Goal: Book appointment/travel/reservation

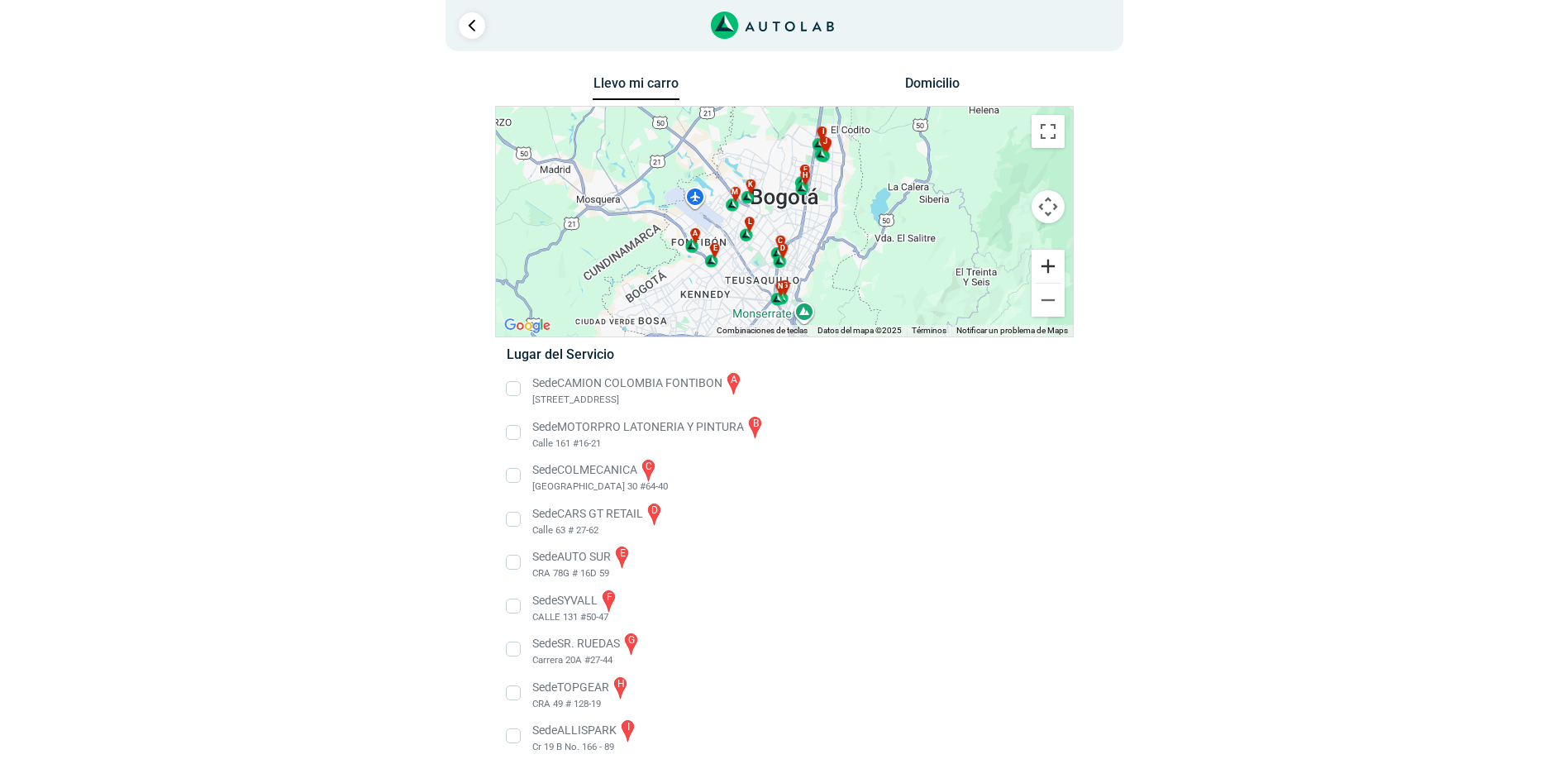
click at [1051, 265] on button "Ampliar" at bounding box center [1048, 266] width 33 height 33
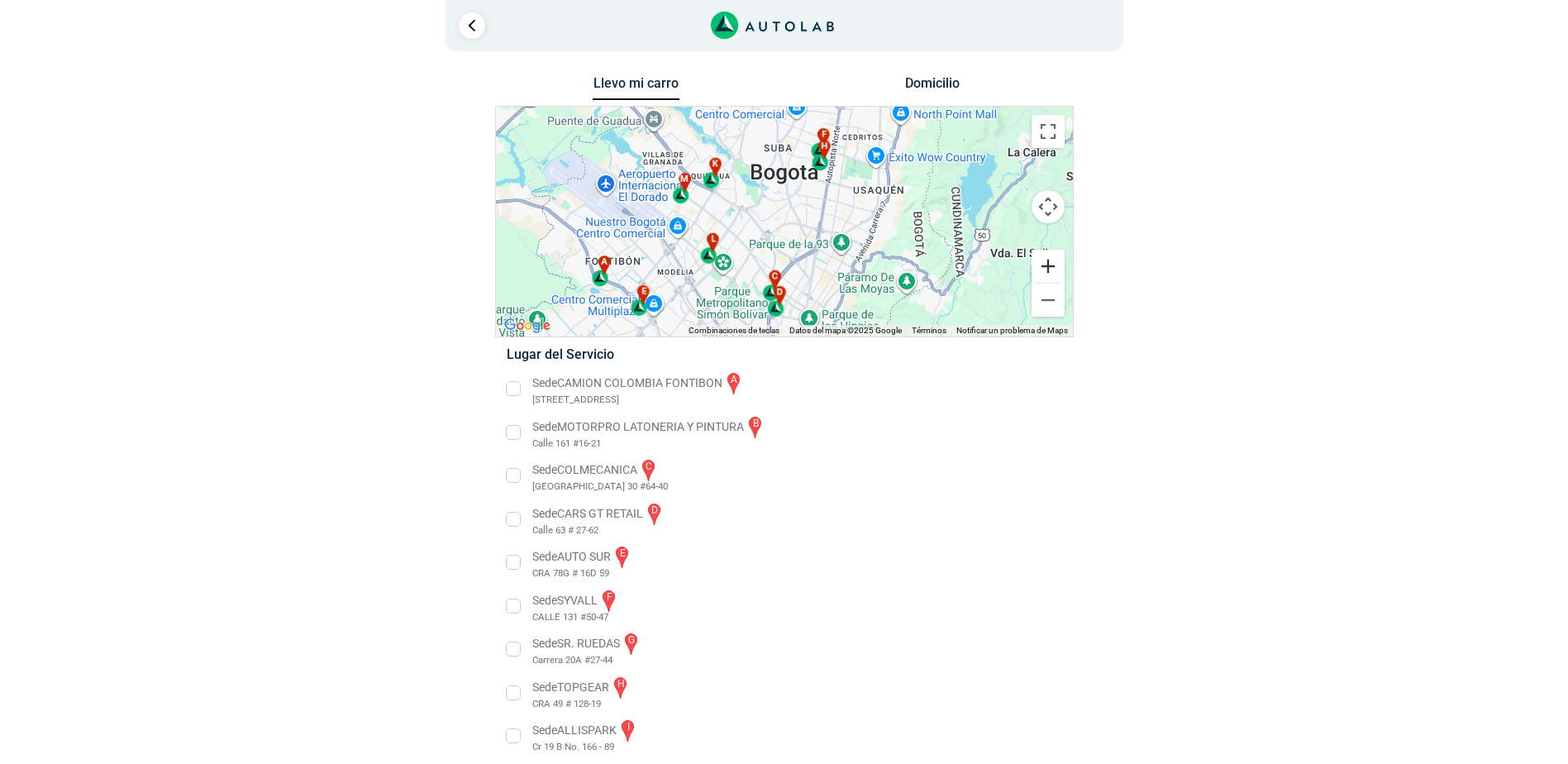
click at [1051, 265] on button "Ampliar" at bounding box center [1048, 266] width 33 height 33
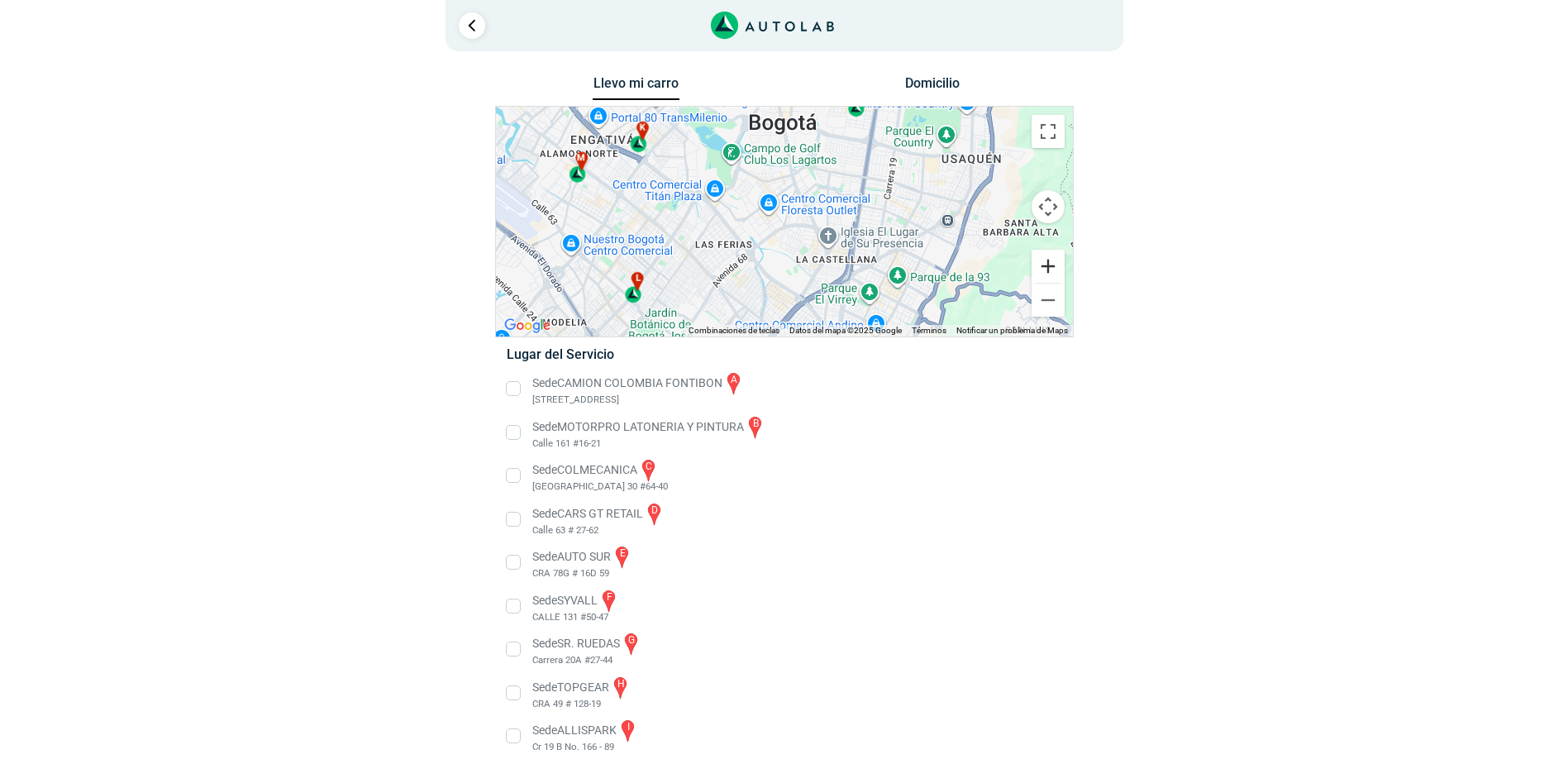
click at [1051, 265] on button "Ampliar" at bounding box center [1048, 266] width 33 height 33
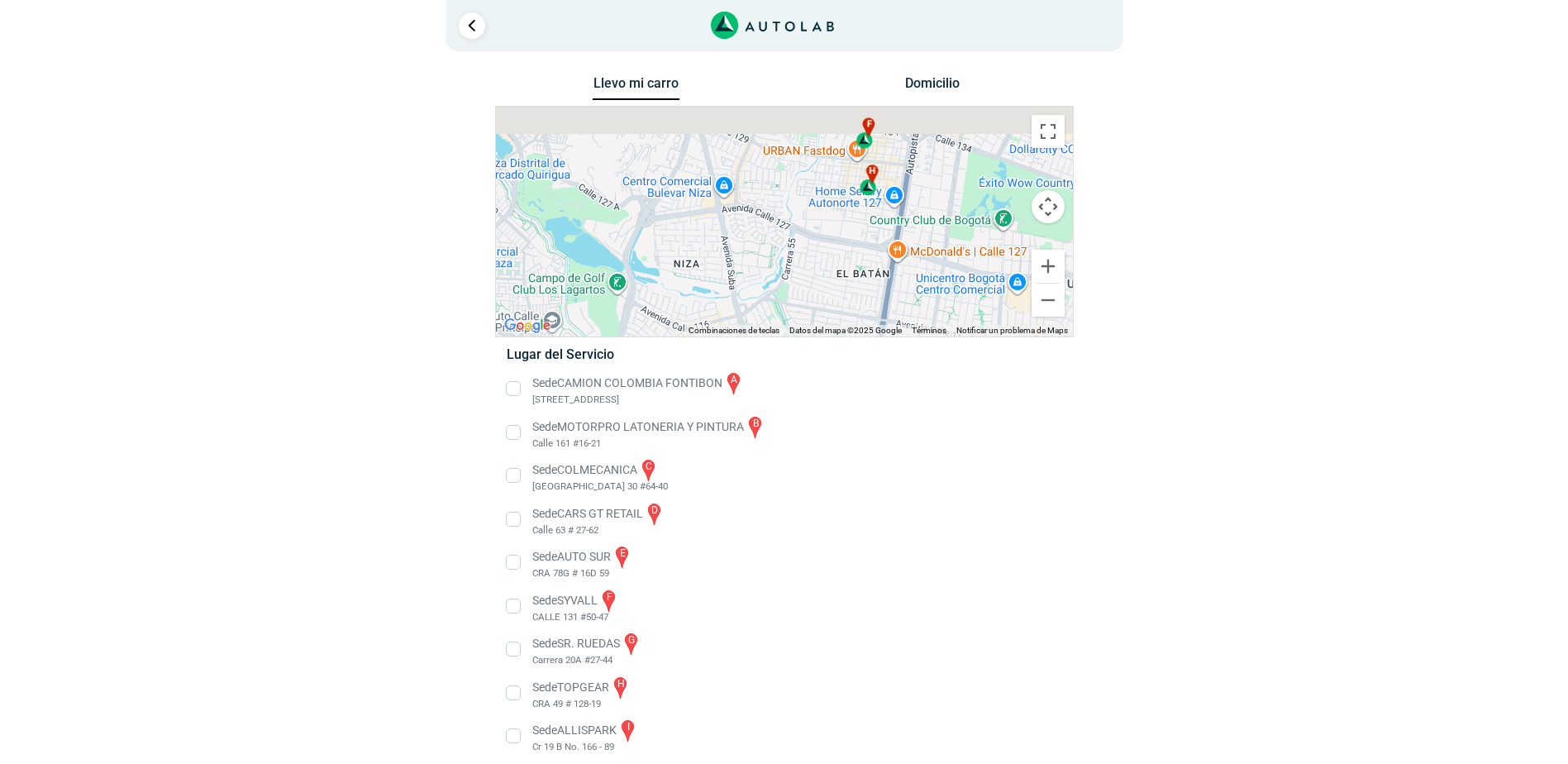
drag, startPoint x: 977, startPoint y: 169, endPoint x: 836, endPoint y: 491, distance: 351.5
click at [836, 491] on div "Llevo mi carro [GEOGRAPHIC_DATA] ← Mover a la izquierda → Mover a la derecha ↑ …" at bounding box center [784, 533] width 578 height 922
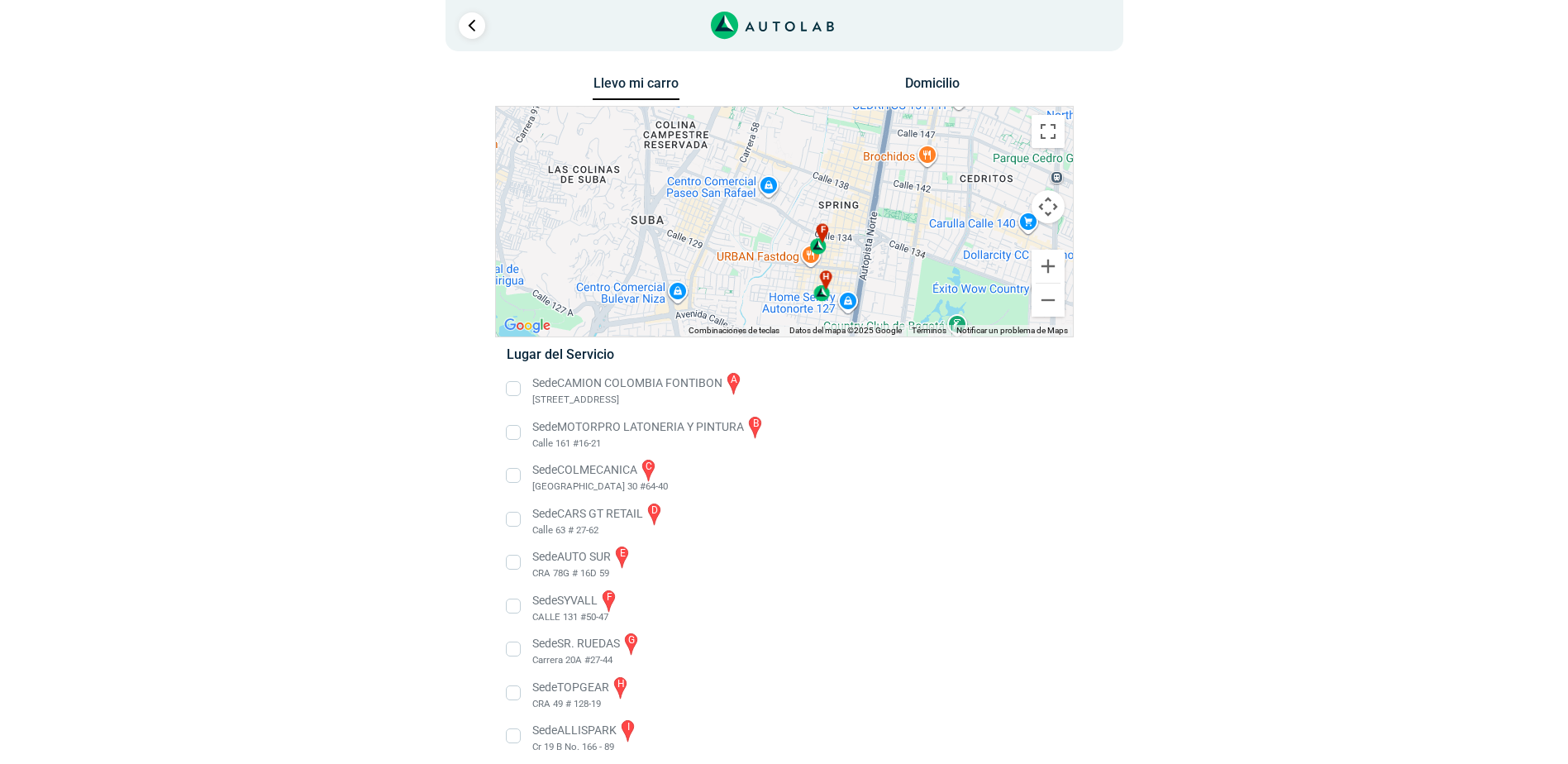
drag, startPoint x: 806, startPoint y: 283, endPoint x: 855, endPoint y: 228, distance: 73.7
click at [855, 228] on div "a b c d e f g" at bounding box center [784, 221] width 577 height 230
click at [826, 241] on div "f" at bounding box center [823, 235] width 19 height 31
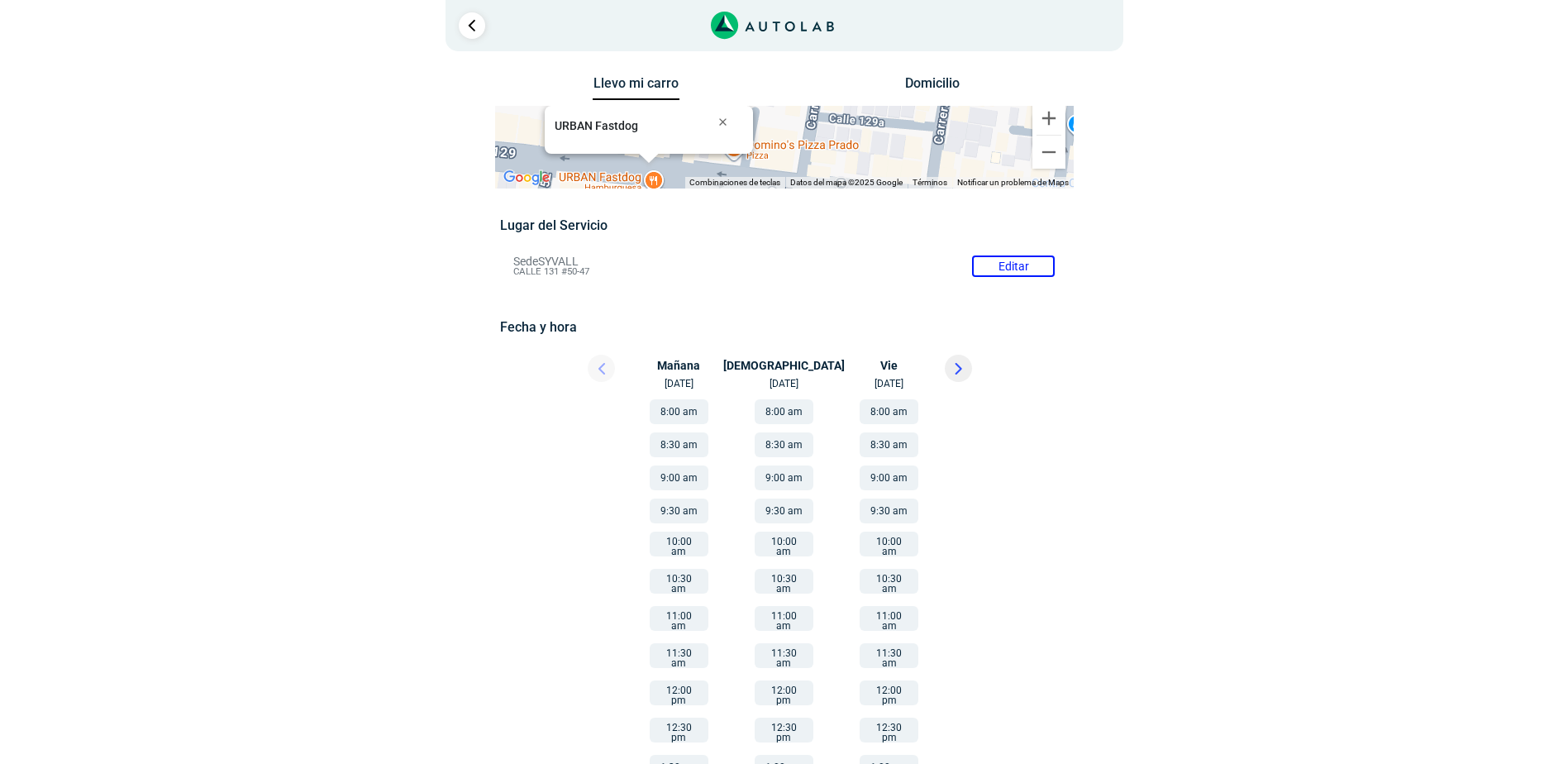
drag, startPoint x: 516, startPoint y: 262, endPoint x: 599, endPoint y: 270, distance: 83.4
click at [599, 270] on li "Sede SYVALL Editar CALLE 131 #50-47" at bounding box center [784, 266] width 567 height 27
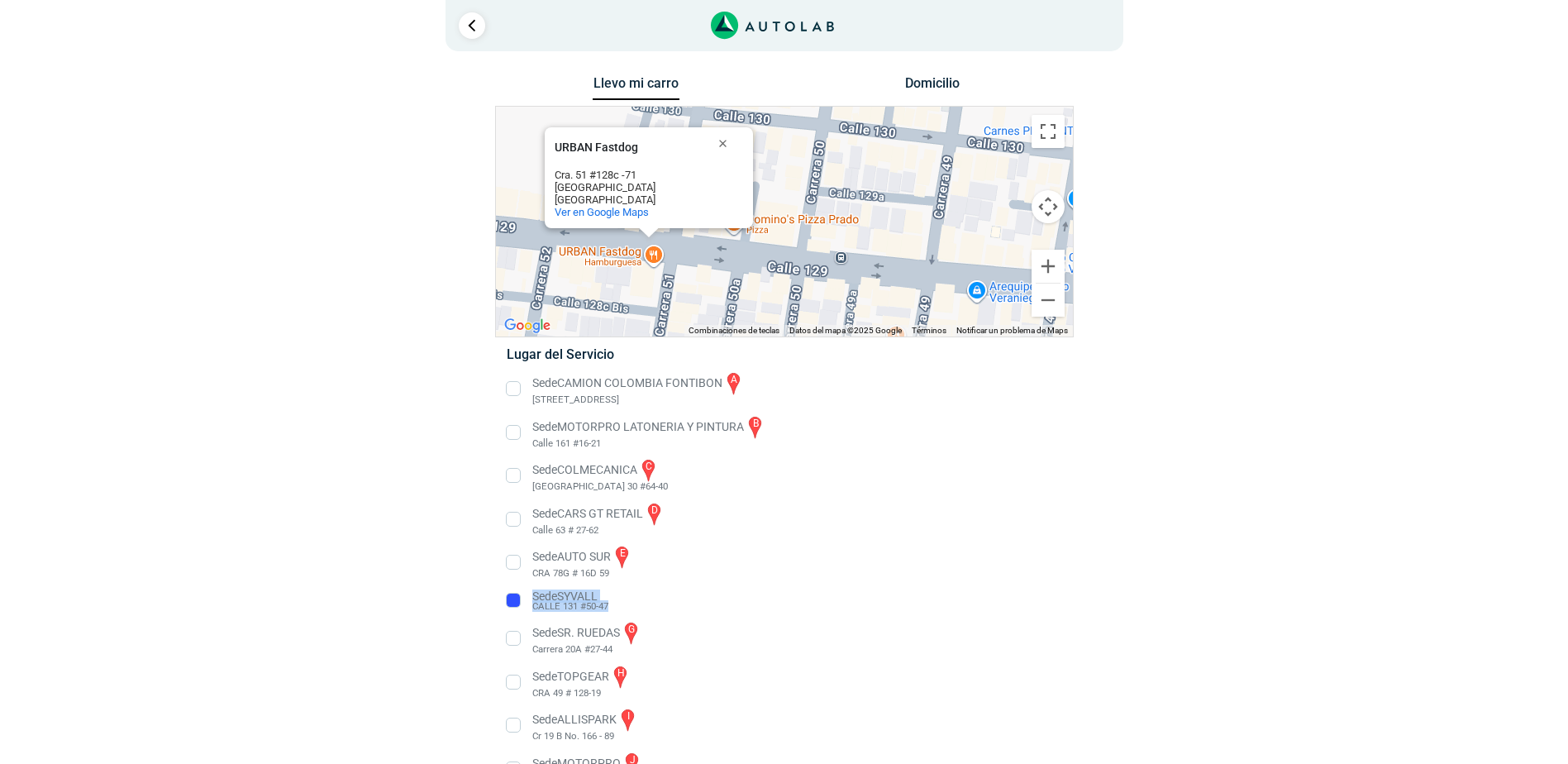
drag, startPoint x: 613, startPoint y: 606, endPoint x: 535, endPoint y: 598, distance: 78.4
click at [535, 598] on li "Sede SYVALL CALLE 131 #50-47" at bounding box center [784, 602] width 579 height 27
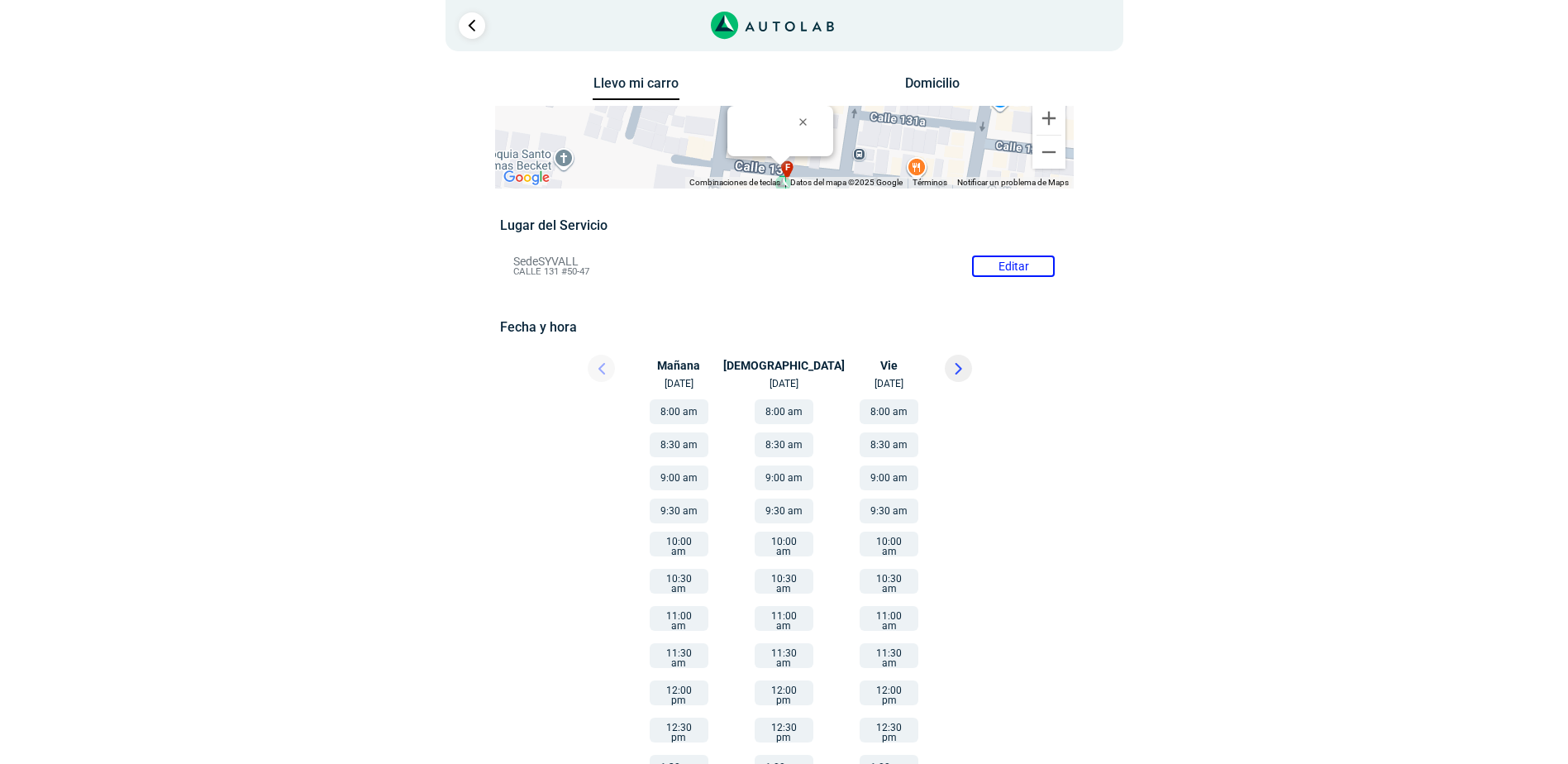
click at [307, 364] on div "Llevo mi carro [GEOGRAPHIC_DATA] ← Mover a la izquierda → Mover a la derecha ↑ …" at bounding box center [784, 503] width 992 height 862
